Goal: Transaction & Acquisition: Download file/media

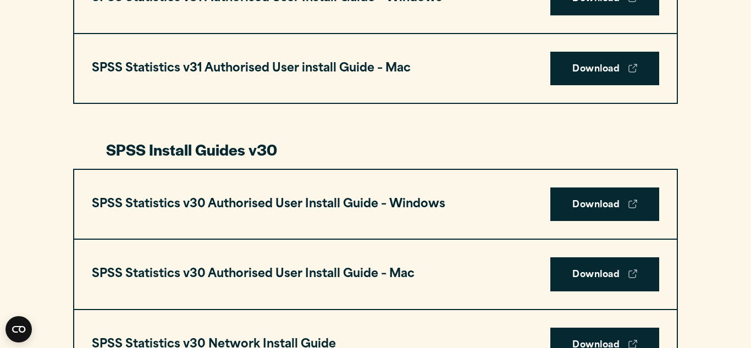
scroll to position [682, 0]
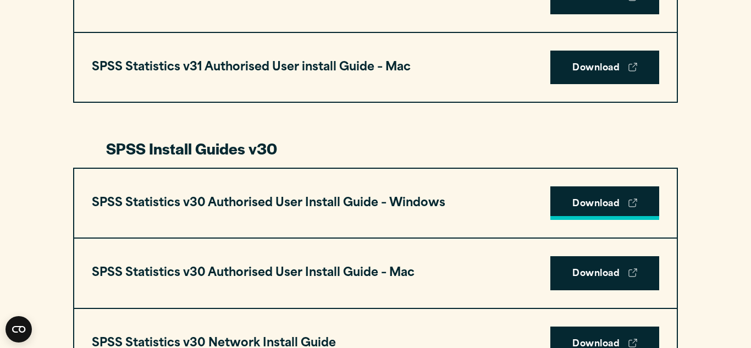
click at [597, 198] on link "Download" at bounding box center [604, 203] width 109 height 34
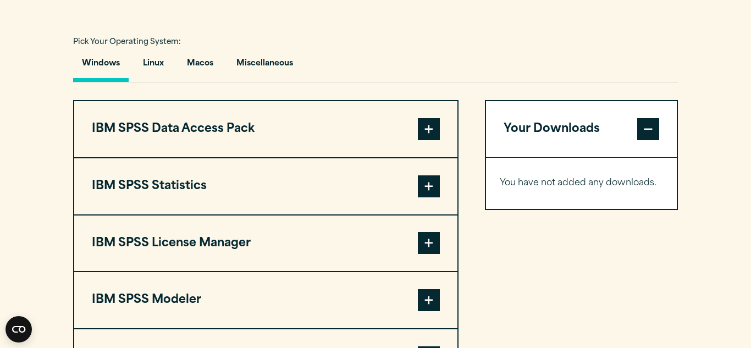
scroll to position [792, 0]
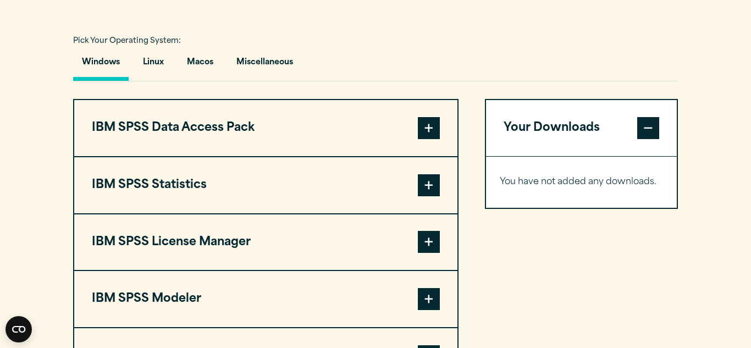
click at [421, 182] on span at bounding box center [429, 185] width 22 height 22
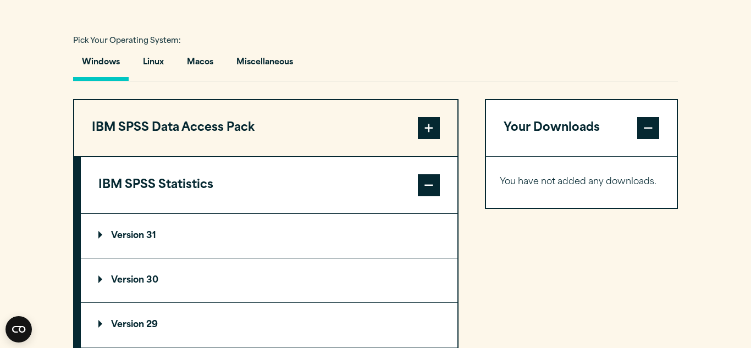
click at [135, 271] on summary "Version 30" at bounding box center [269, 280] width 377 height 44
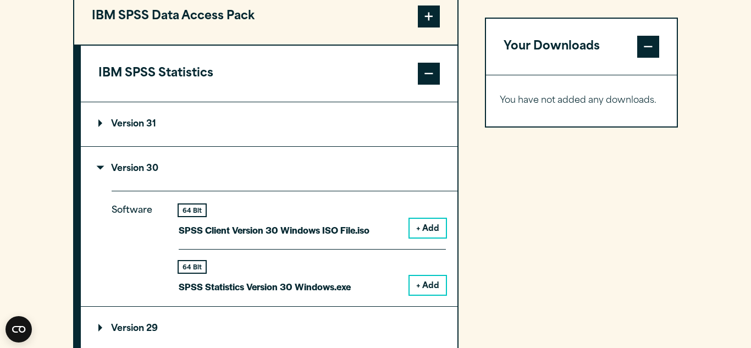
scroll to position [924, 0]
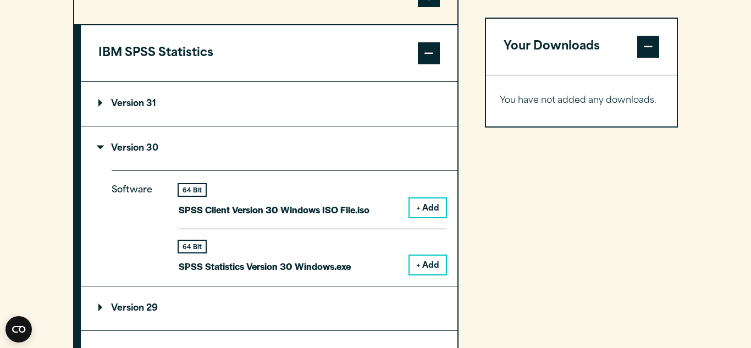
click at [432, 269] on button "+ Add" at bounding box center [428, 265] width 36 height 19
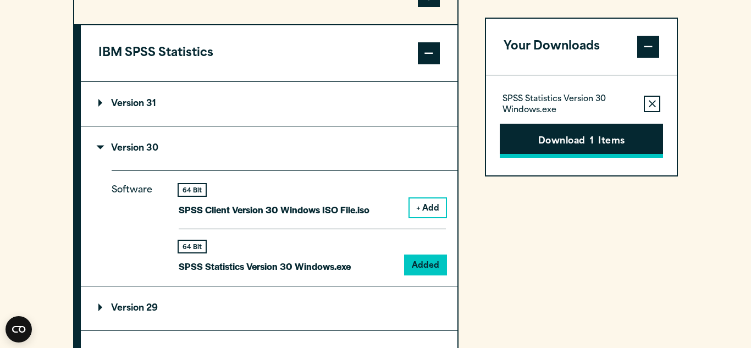
click at [564, 142] on button "Download 1 Items" at bounding box center [581, 141] width 163 height 34
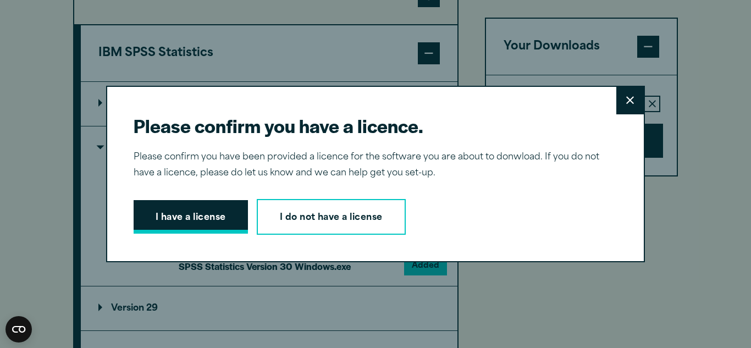
click at [207, 224] on button "I have a license" at bounding box center [191, 217] width 114 height 34
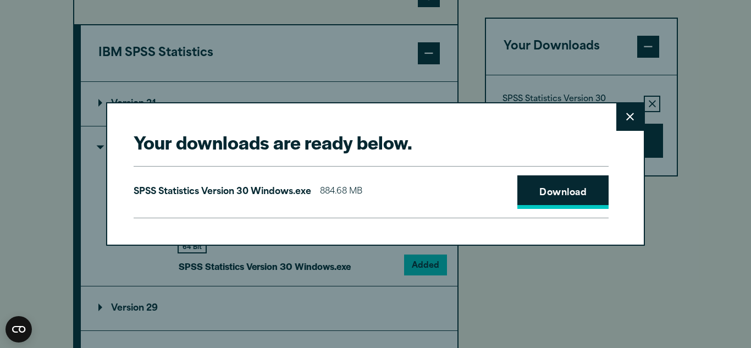
click at [561, 189] on link "Download" at bounding box center [562, 192] width 91 height 34
